Goal: Transaction & Acquisition: Obtain resource

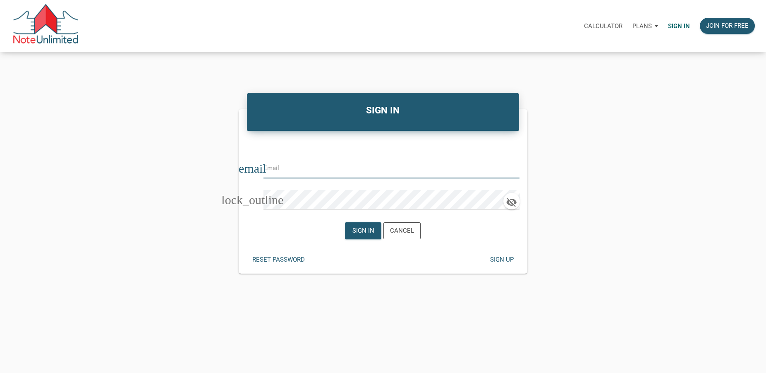
click at [280, 169] on input "email" at bounding box center [385, 167] width 244 height 19
type input "rick@lakesidepropertyventures.com"
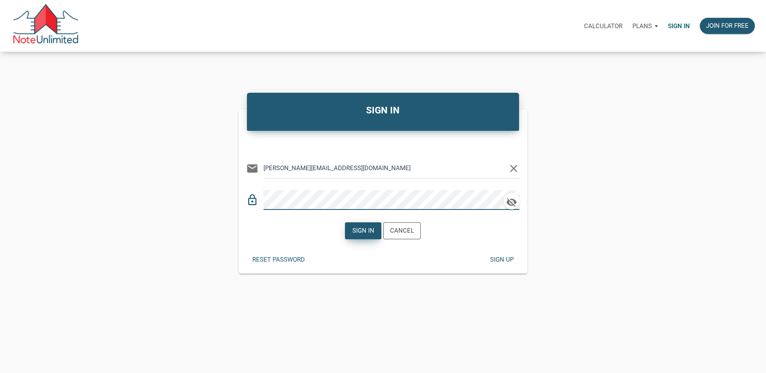
click at [364, 232] on div "Sign in" at bounding box center [363, 231] width 22 height 10
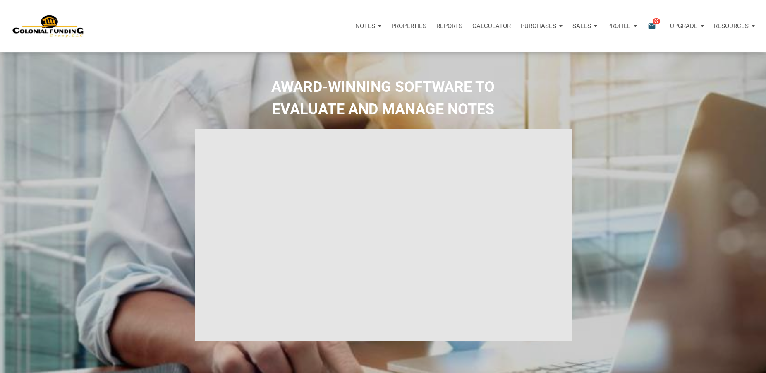
select select
type input "Introduction to new features"
select select
click at [652, 26] on icon "email" at bounding box center [652, 26] width 10 height 10
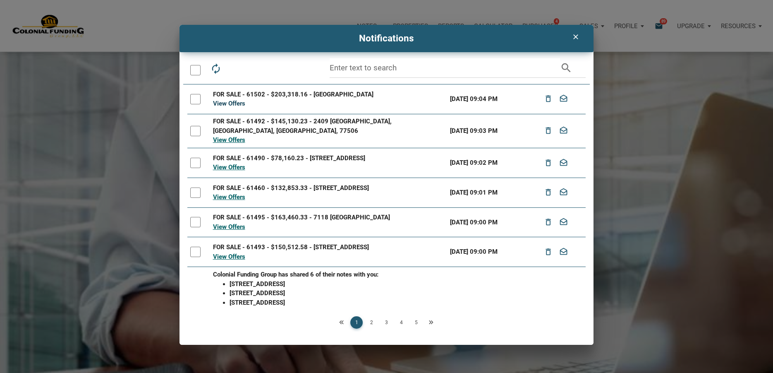
click at [233, 102] on link "View Offers" at bounding box center [229, 103] width 32 height 7
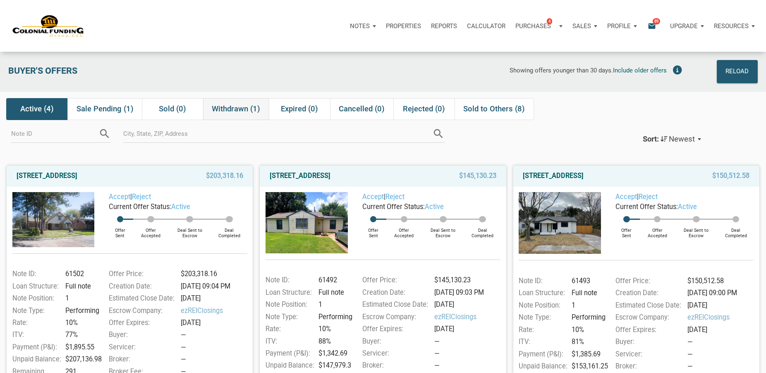
click at [230, 110] on span "Withdrawn (1)" at bounding box center [236, 109] width 48 height 10
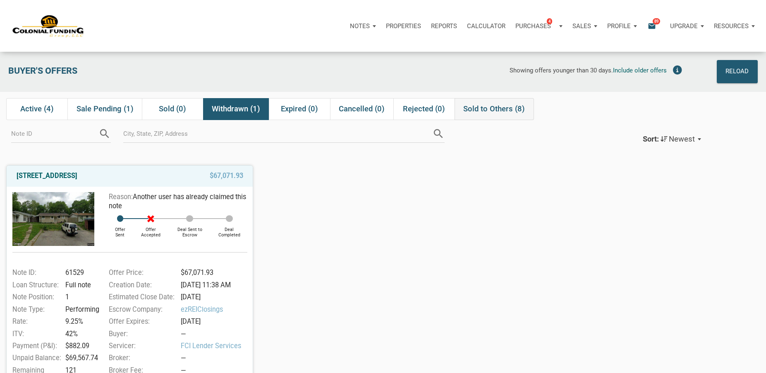
click at [482, 113] on span "Sold to Others (8)" at bounding box center [494, 109] width 62 height 10
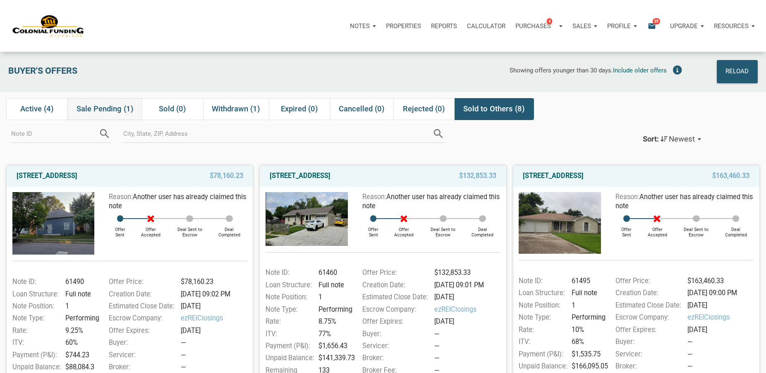
click at [91, 107] on span "Sale Pending (1)" at bounding box center [104, 109] width 57 height 10
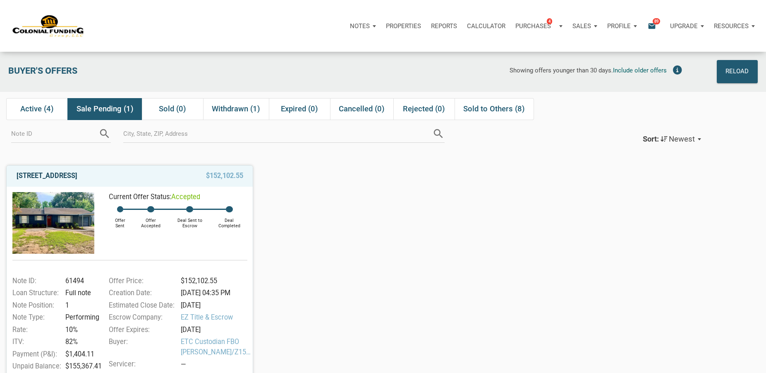
click at [72, 175] on link "2114 Garvey, Pasadena, TX, 77506" at bounding box center [47, 176] width 61 height 10
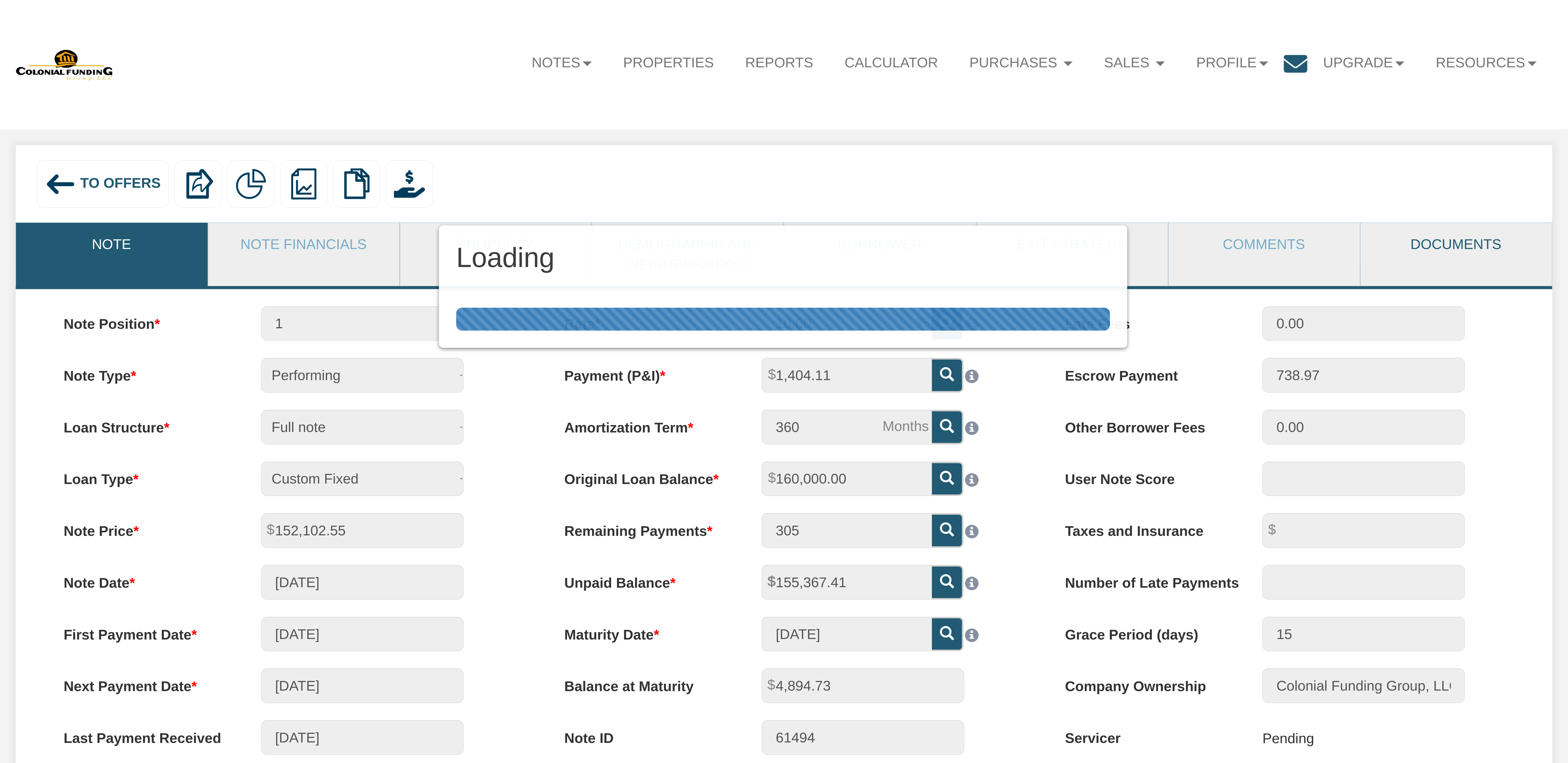
click at [1458, 248] on div "Loading" at bounding box center [784, 381] width 1568 height 763
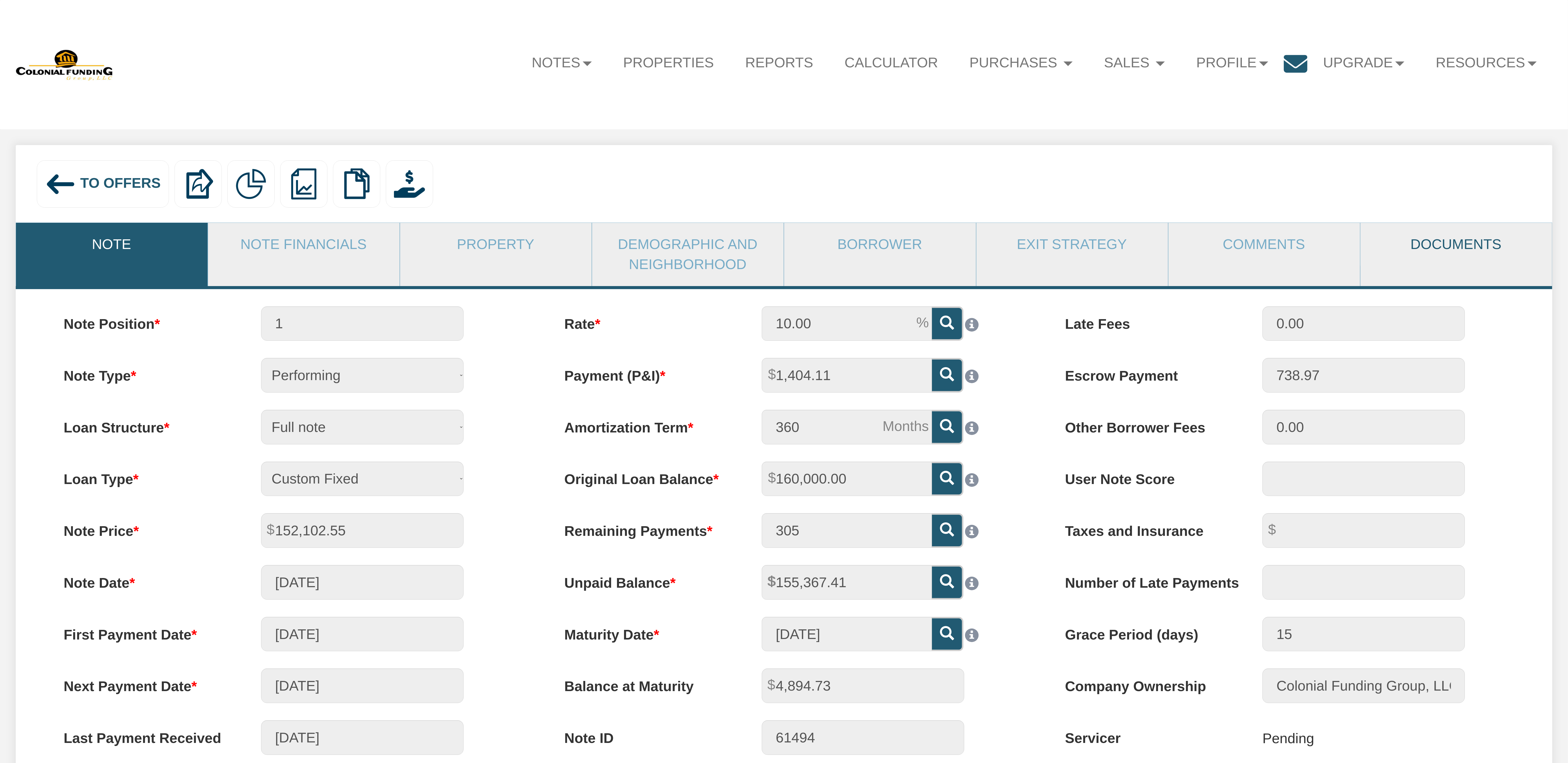
click at [1453, 247] on link "Documents" at bounding box center [1456, 245] width 191 height 43
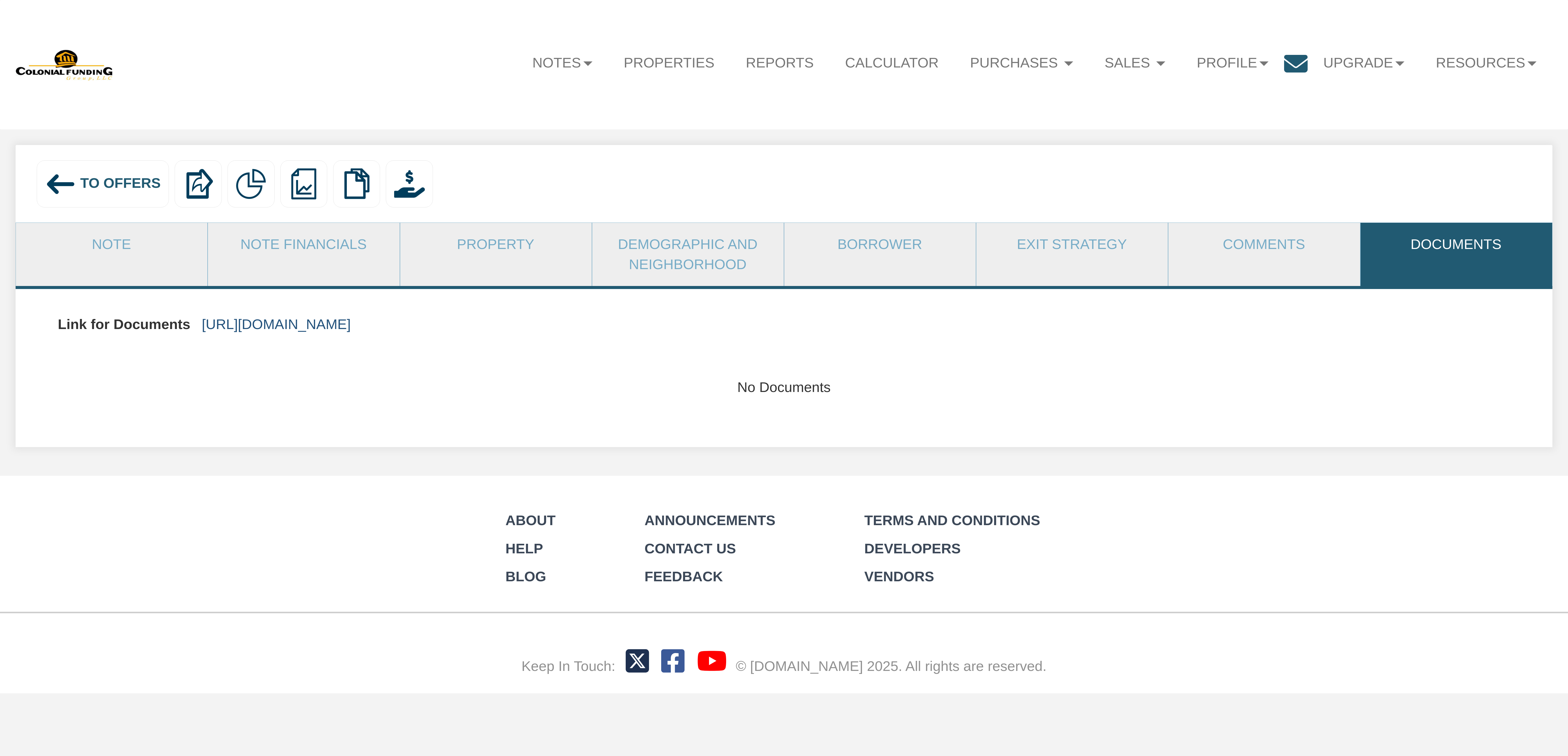
click at [351, 320] on link "https://colonialfundinggroup.sharepoint.com/:f:/s/operationsteam/Eos7GLhyFOFCt3…" at bounding box center [276, 324] width 149 height 16
click at [99, 183] on span "To Offers" at bounding box center [121, 183] width 80 height 16
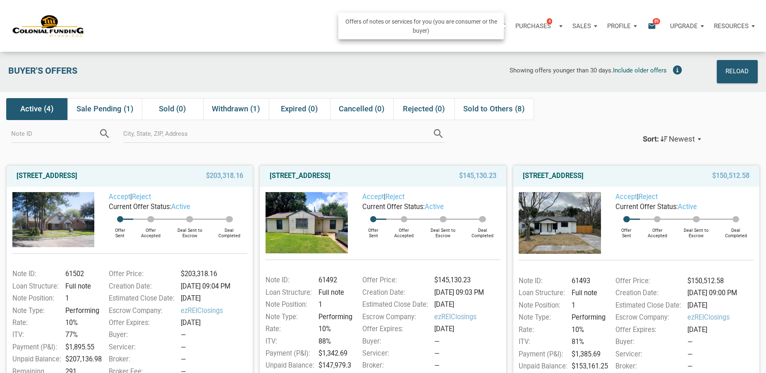
click at [559, 24] on div "Purchases 4" at bounding box center [538, 26] width 57 height 25
click at [507, 46] on link "Note Offers 4" at bounding box center [526, 48] width 79 height 17
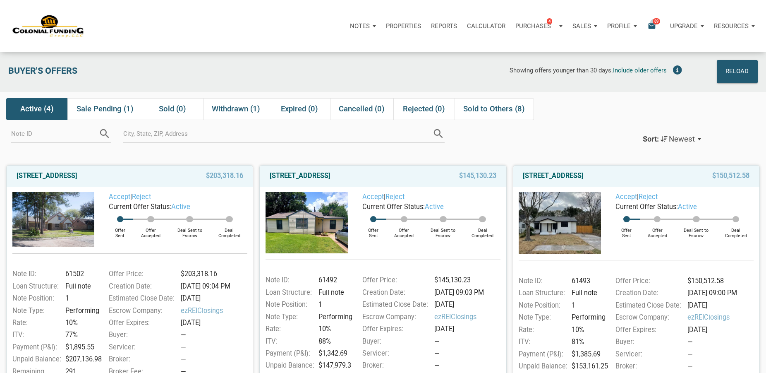
click at [653, 22] on span "89" at bounding box center [655, 21] width 7 height 7
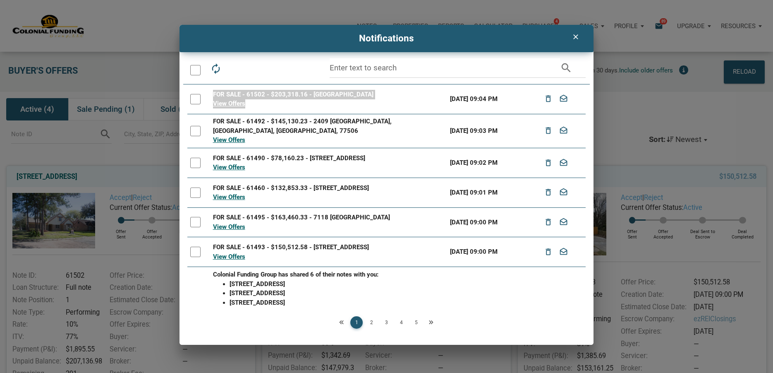
drag, startPoint x: 380, startPoint y: 34, endPoint x: 386, endPoint y: 108, distance: 73.9
click at [386, 108] on div "clear Notifications autorenew delete_outline drafts email search FOR SALE - 615…" at bounding box center [386, 185] width 414 height 320
click at [450, 37] on h4 "Notifications" at bounding box center [386, 38] width 401 height 14
click at [576, 36] on icon "clear" at bounding box center [575, 37] width 10 height 8
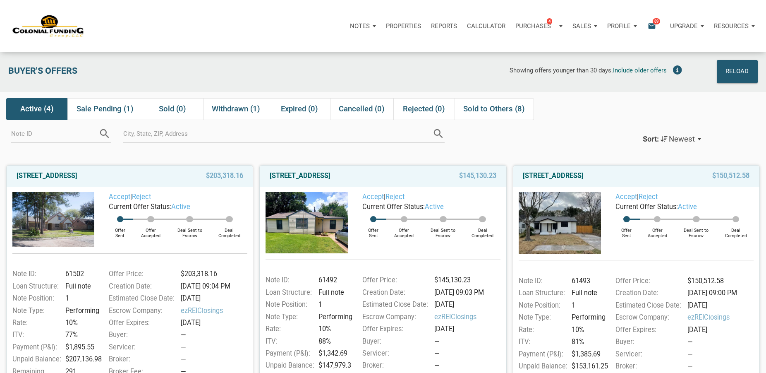
click at [676, 102] on div "Active (4) Sale Pending (1) Sold (0) Withdrawn (1) Expired (0) Cancelled (0) Re…" at bounding box center [381, 109] width 751 height 22
click at [740, 69] on div "Reload" at bounding box center [737, 71] width 23 height 13
click at [284, 74] on div "Showing offers younger than 30 days. Include older offers" at bounding box center [459, 71] width 454 height 23
click at [243, 27] on div "Notes Dashboard Transactions Properties Reports Calculator Purchases 4 Note Off…" at bounding box center [421, 26] width 675 height 25
